Goal: Task Accomplishment & Management: Complete application form

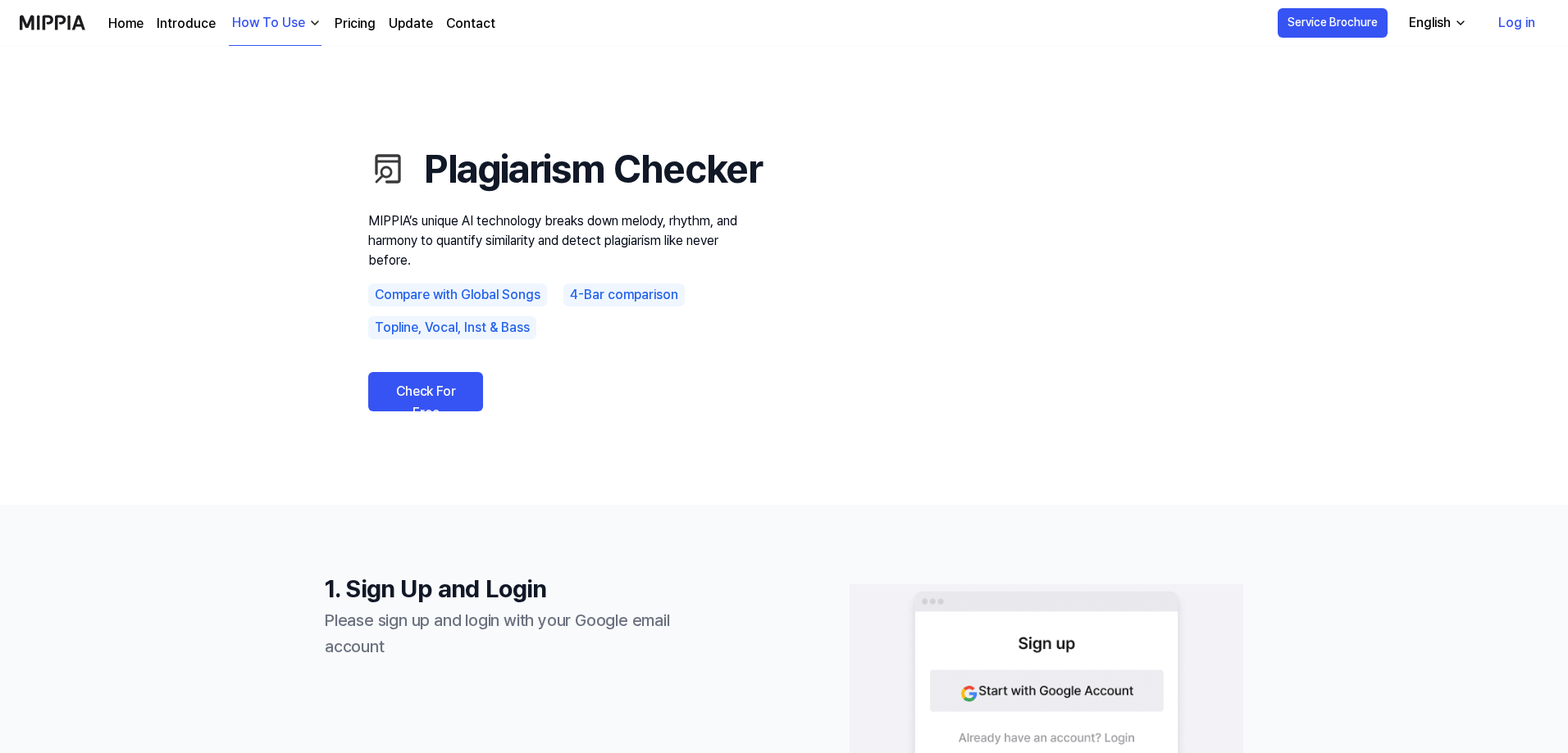
click at [457, 411] on link "Check For Free" at bounding box center [425, 392] width 115 height 39
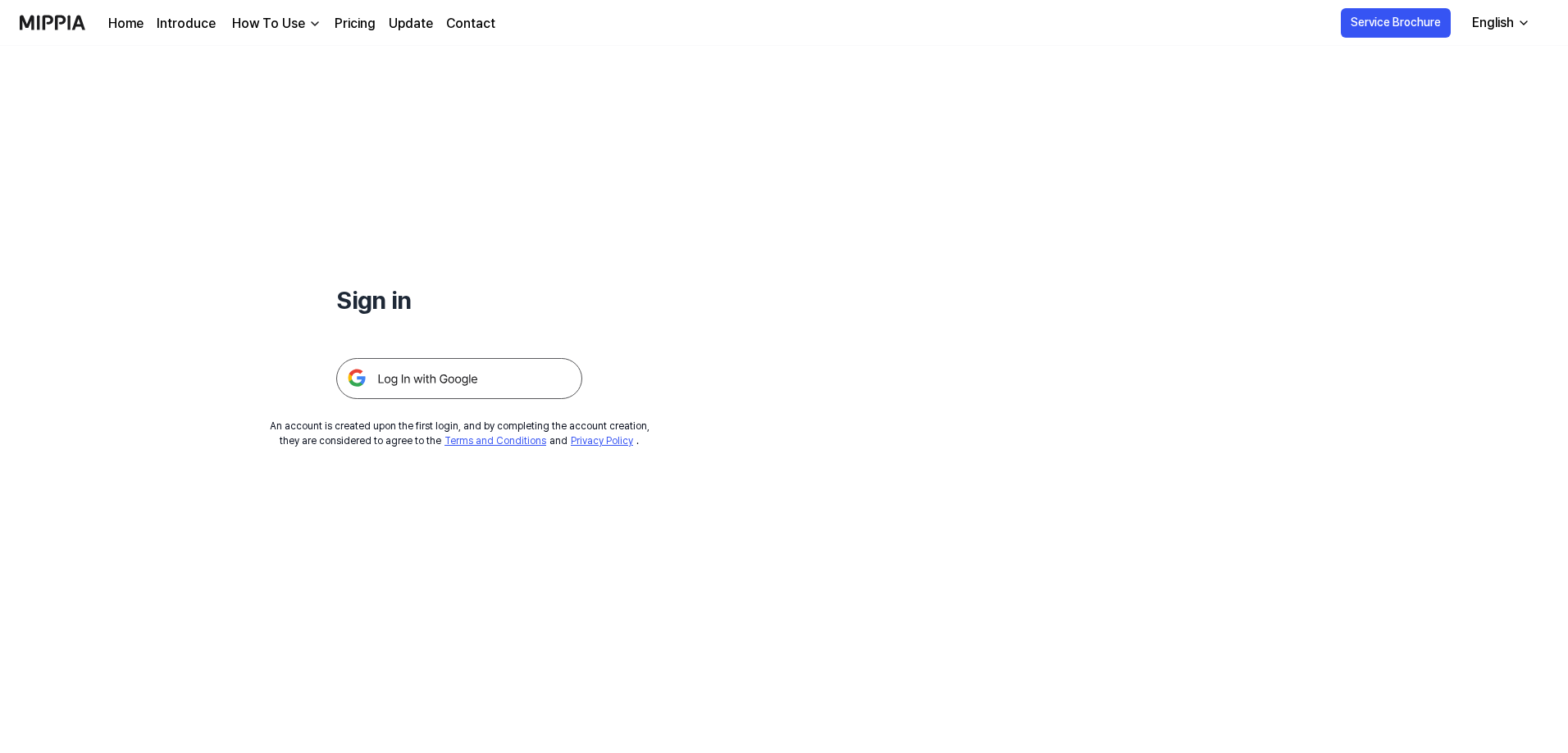
click at [410, 366] on img at bounding box center [458, 378] width 246 height 41
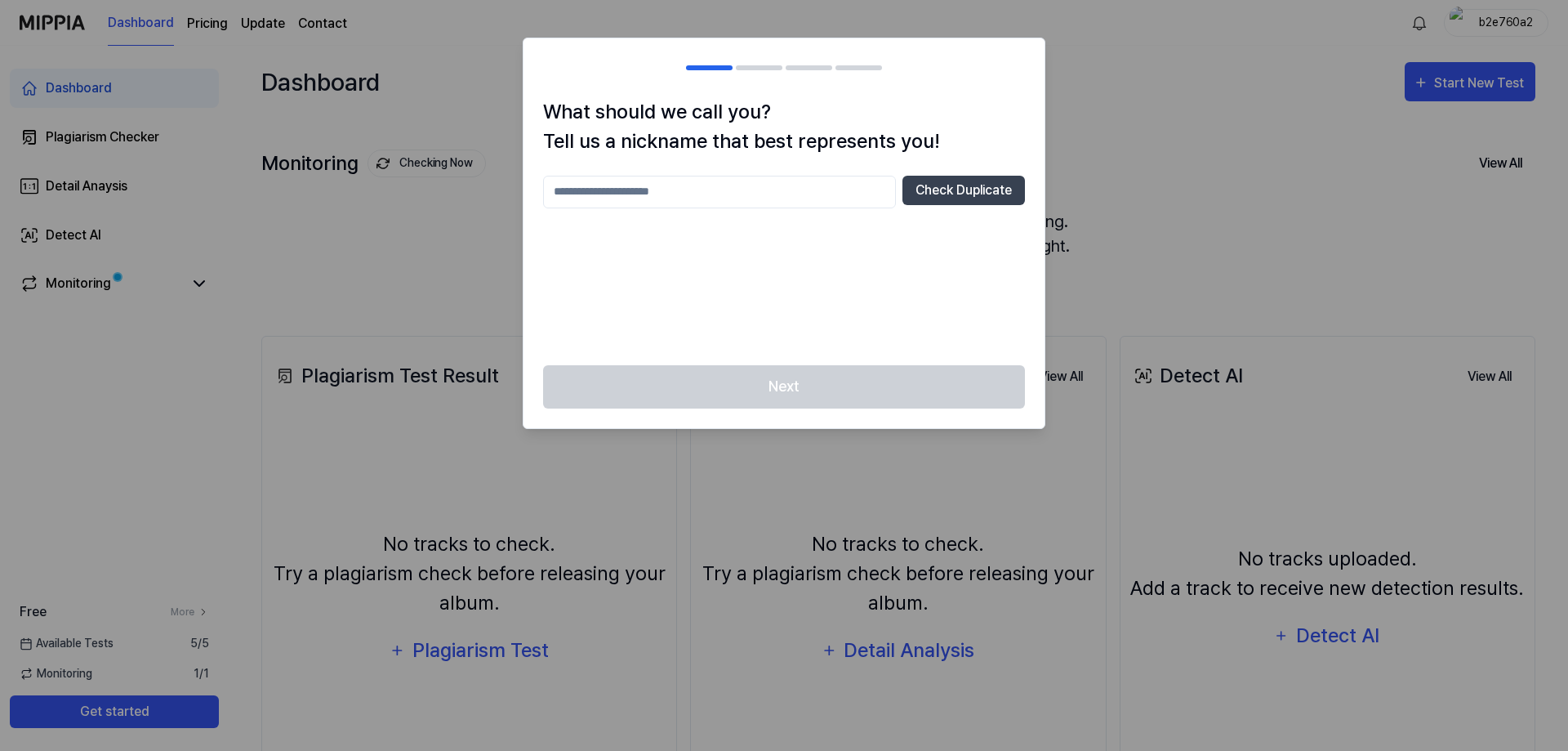
click at [642, 197] on input "text" at bounding box center [719, 192] width 353 height 33
click at [681, 191] on input "text" at bounding box center [719, 192] width 353 height 33
type input "****"
click at [968, 197] on button "Check Duplicate" at bounding box center [963, 190] width 123 height 30
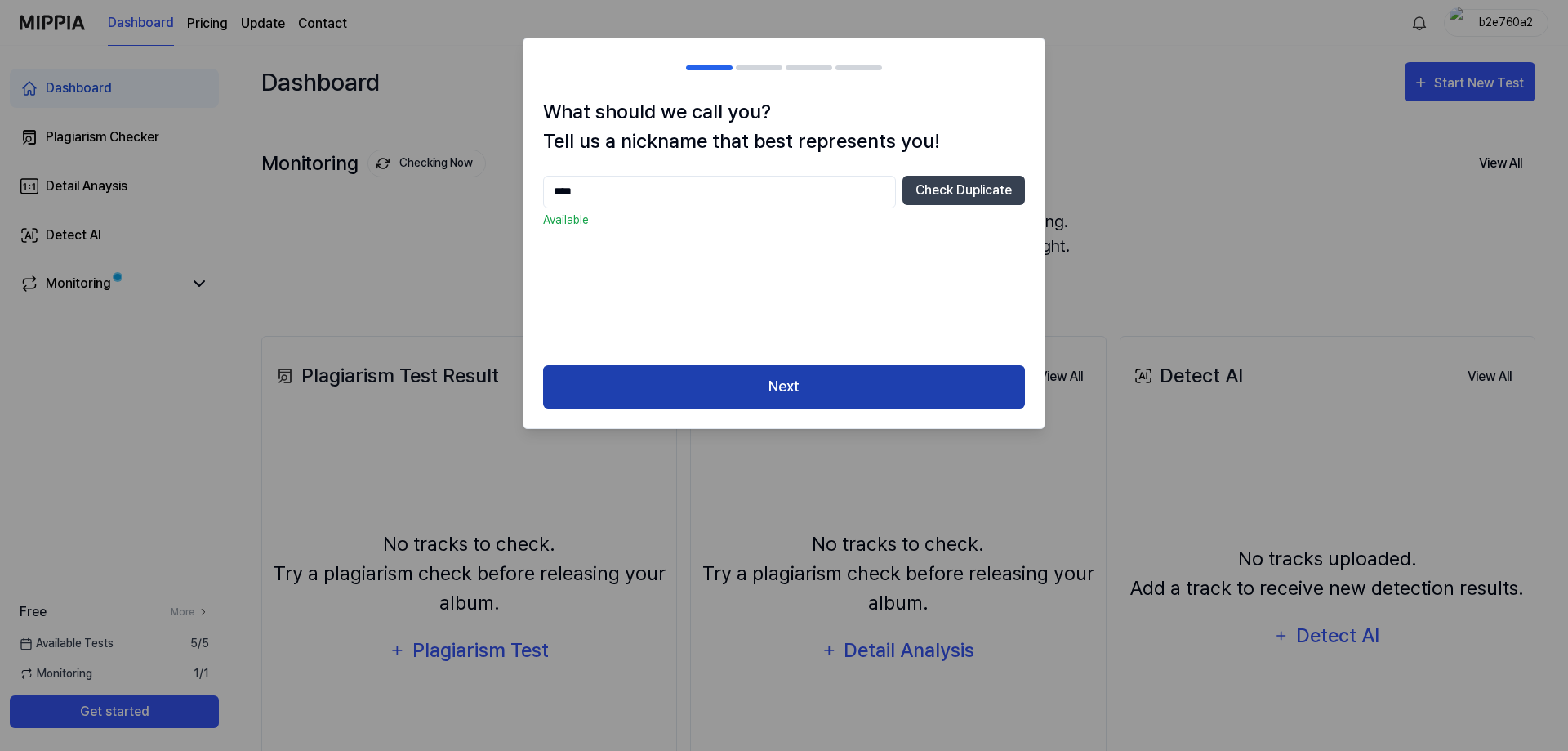
click at [767, 388] on button "Next" at bounding box center [784, 387] width 482 height 43
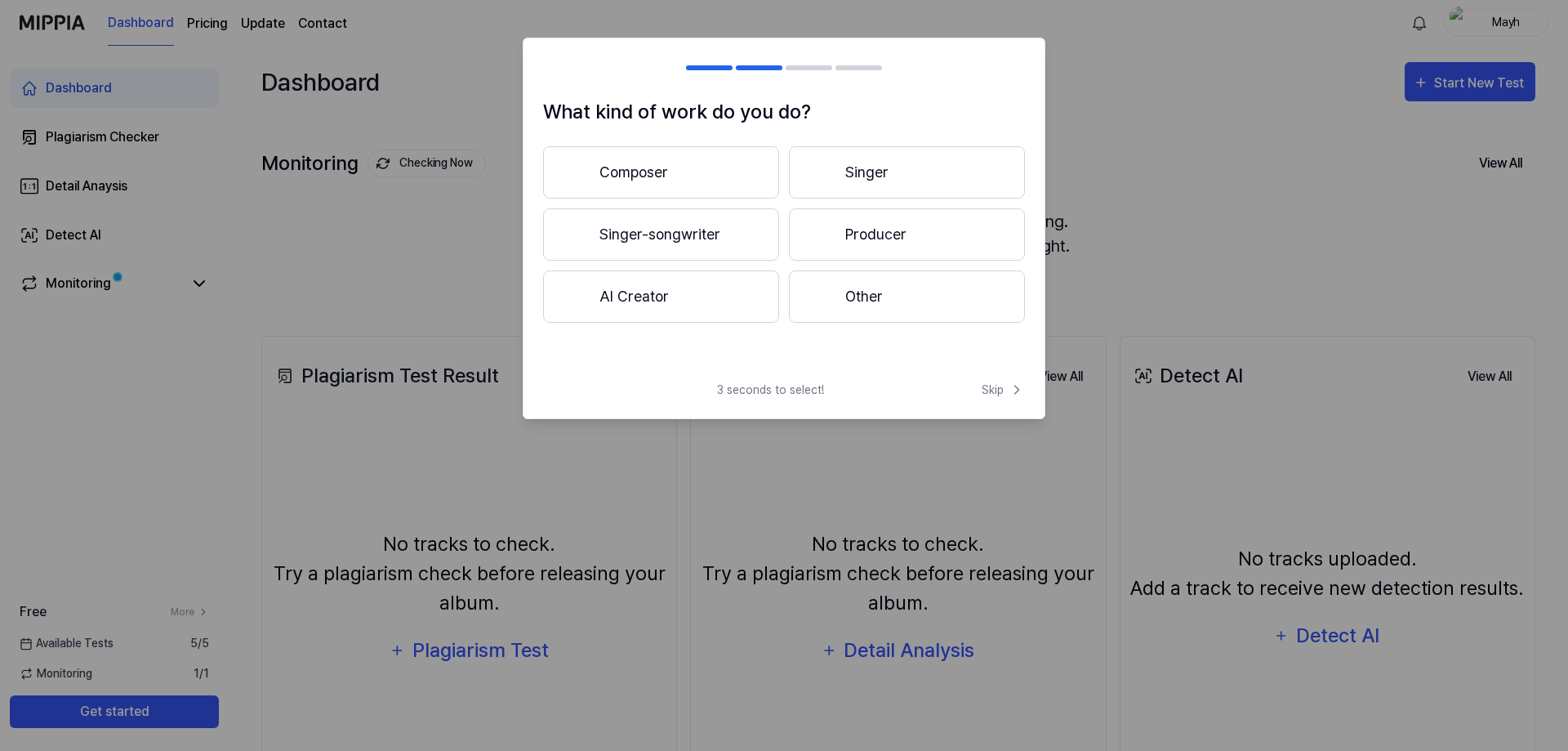
click at [652, 237] on button "Singer-songwriter" at bounding box center [661, 235] width 236 height 53
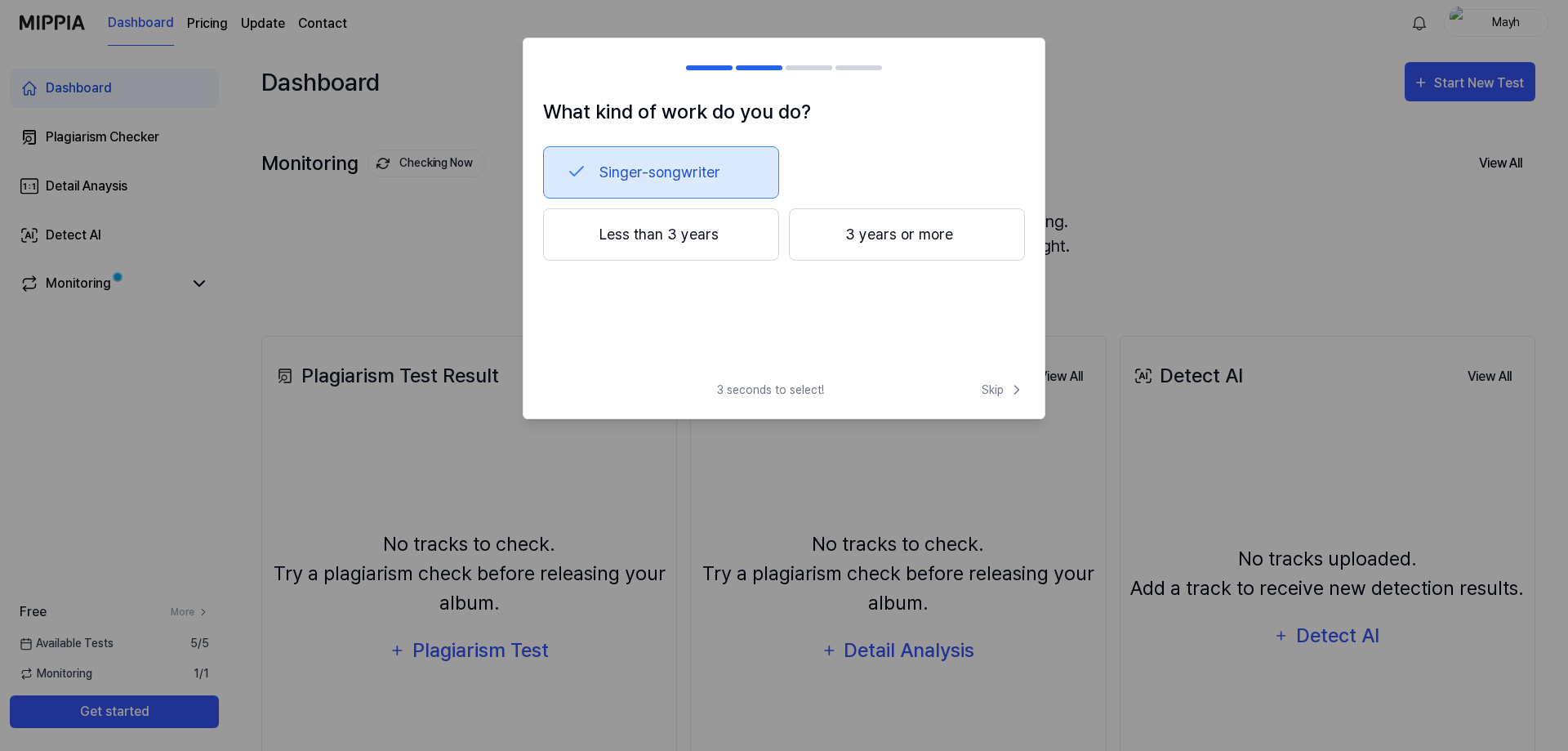
click at [893, 243] on button "3 years or more" at bounding box center [906, 235] width 236 height 53
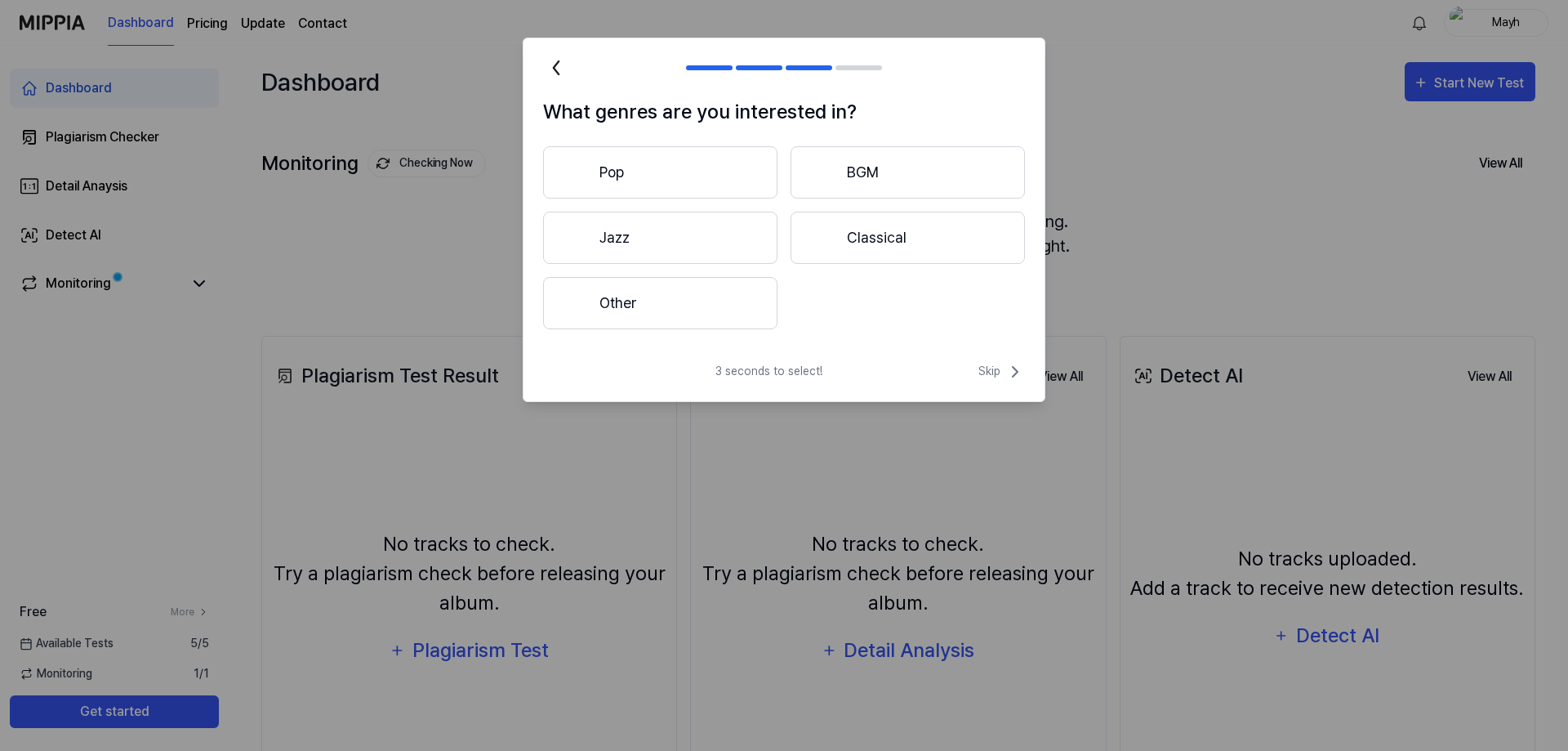
click at [651, 309] on button "Other" at bounding box center [660, 303] width 235 height 53
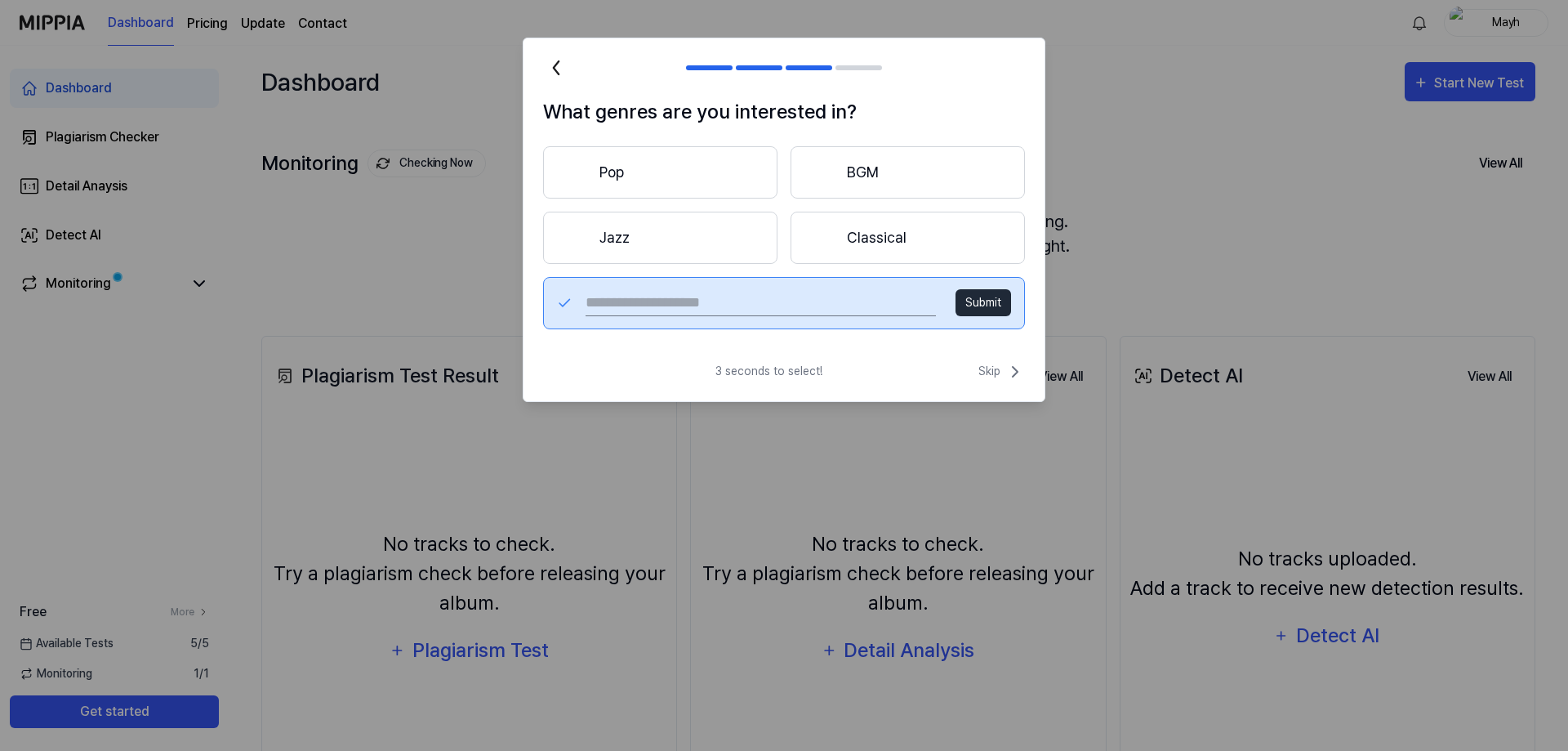
click at [642, 236] on button "Jazz" at bounding box center [660, 238] width 235 height 53
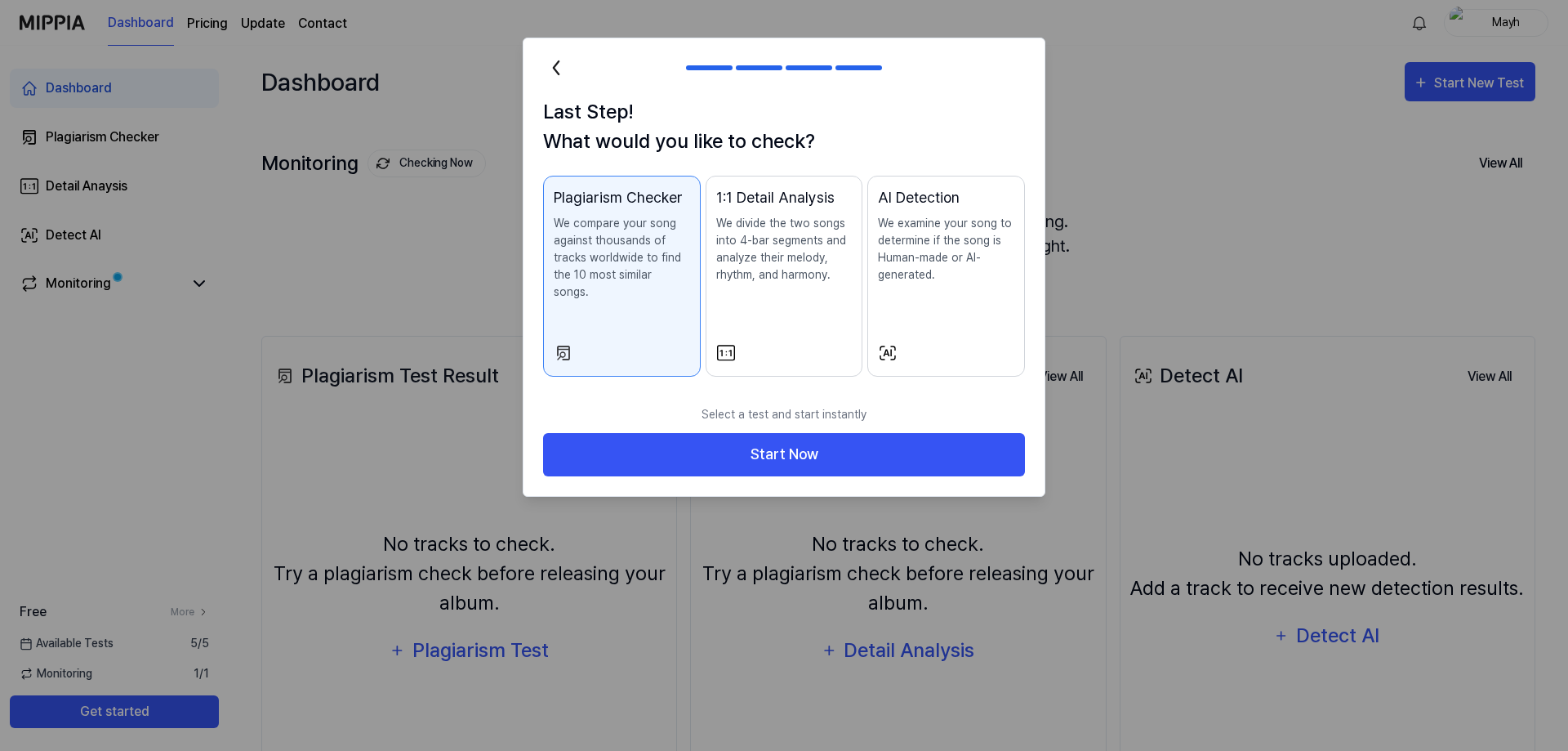
click at [555, 65] on icon at bounding box center [557, 67] width 5 height 13
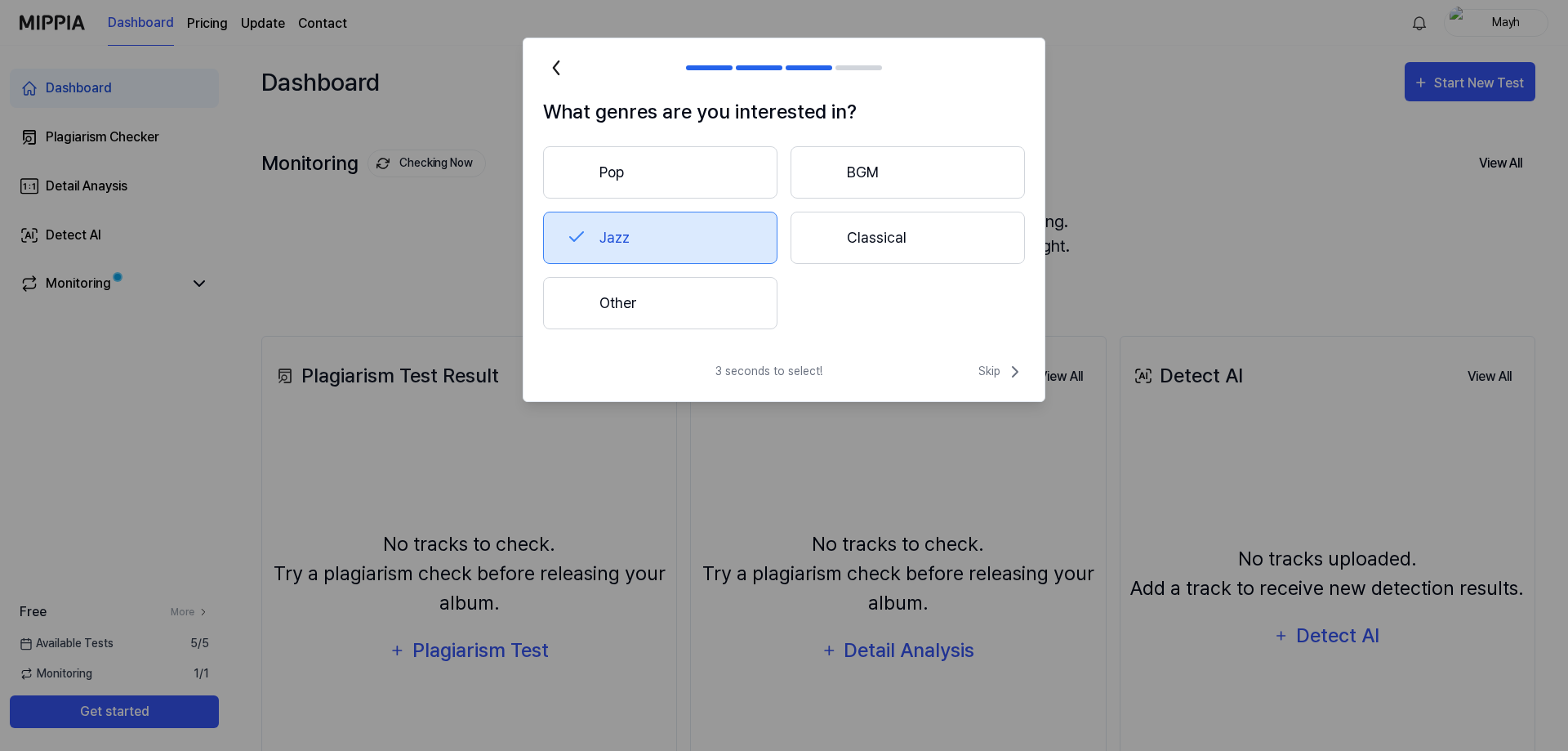
click at [670, 297] on button "Other" at bounding box center [660, 303] width 235 height 53
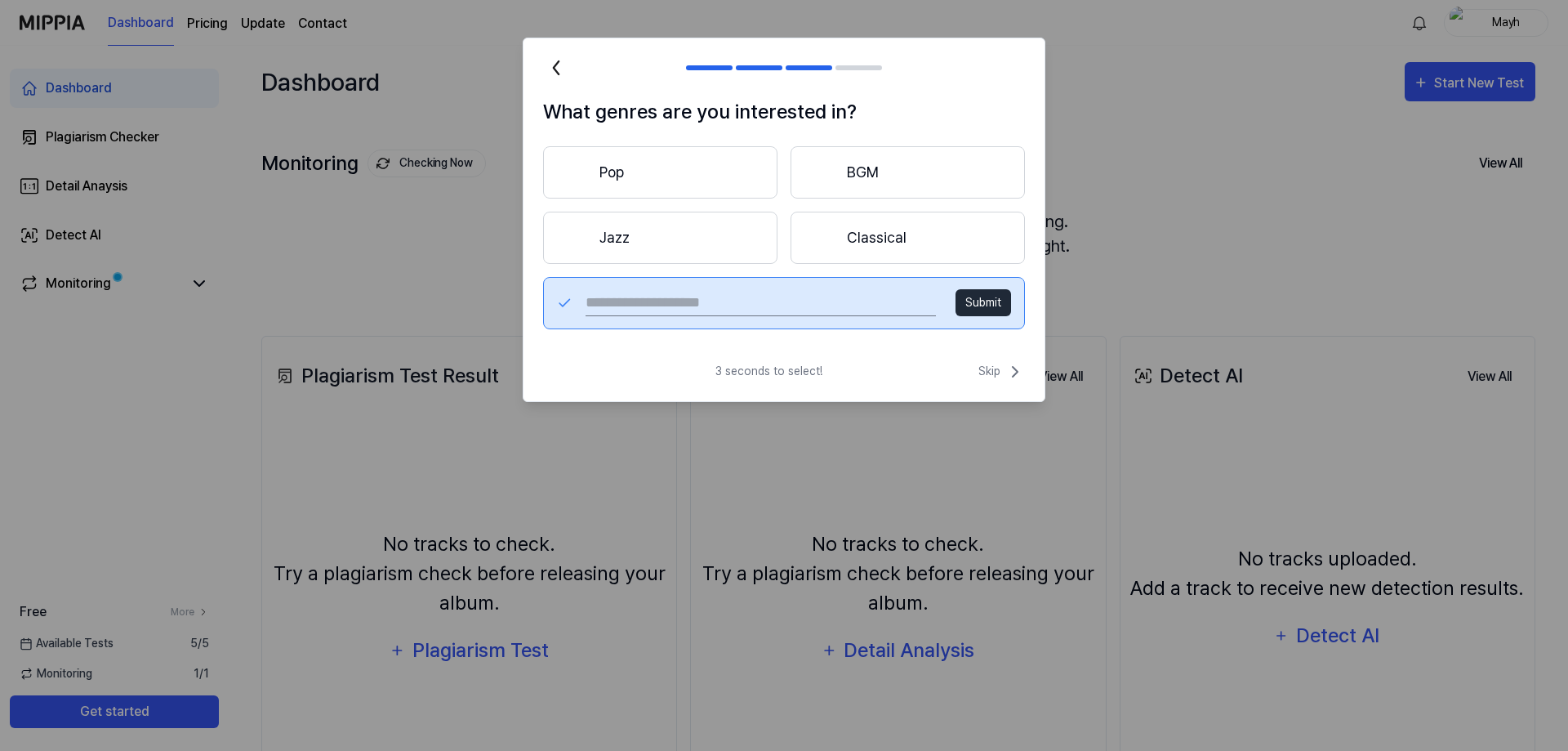
click at [622, 309] on input "text" at bounding box center [761, 303] width 351 height 26
type input "**********"
click at [985, 300] on button "Submit" at bounding box center [983, 303] width 56 height 27
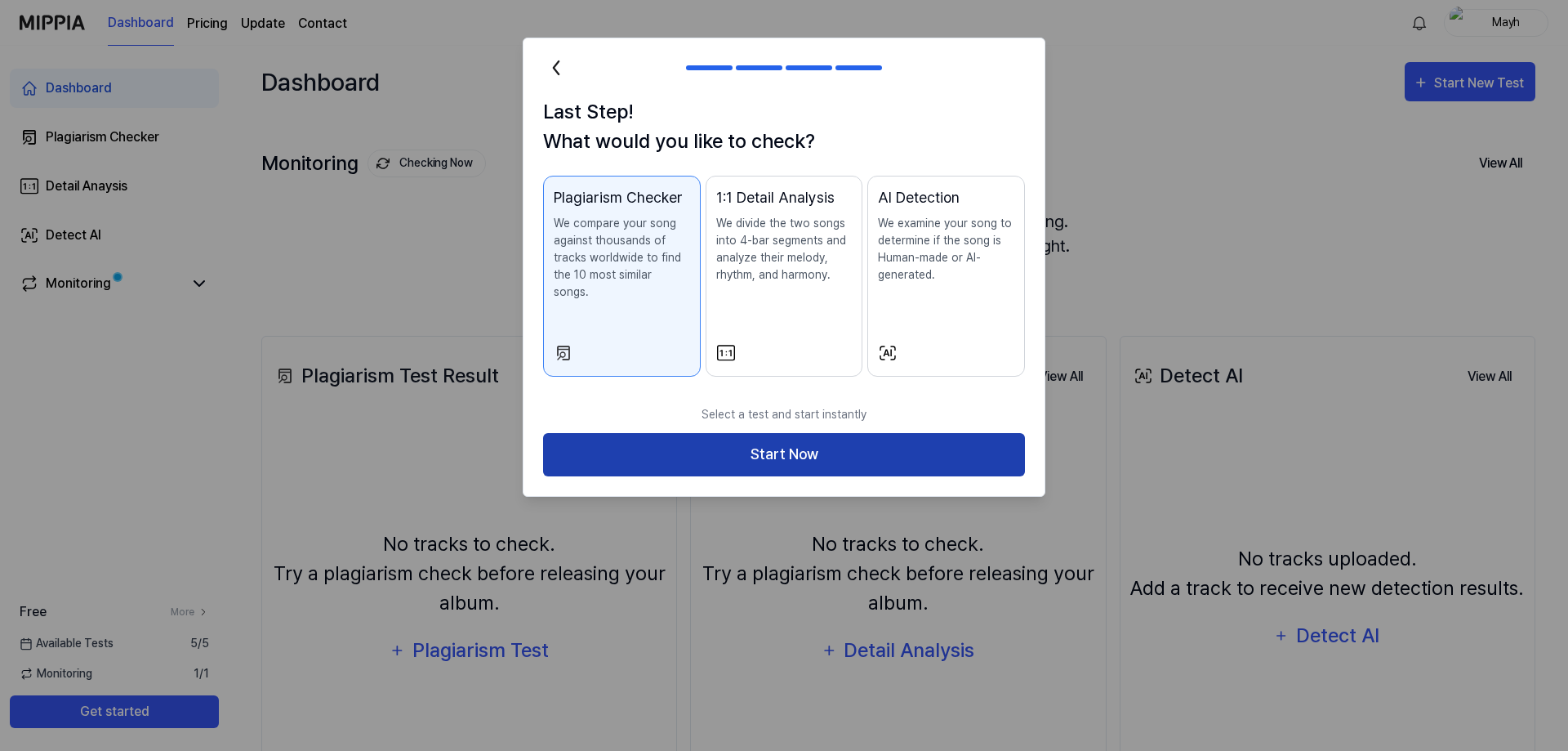
click at [787, 435] on button "Start Now" at bounding box center [784, 454] width 482 height 43
